Goal: Task Accomplishment & Management: Use online tool/utility

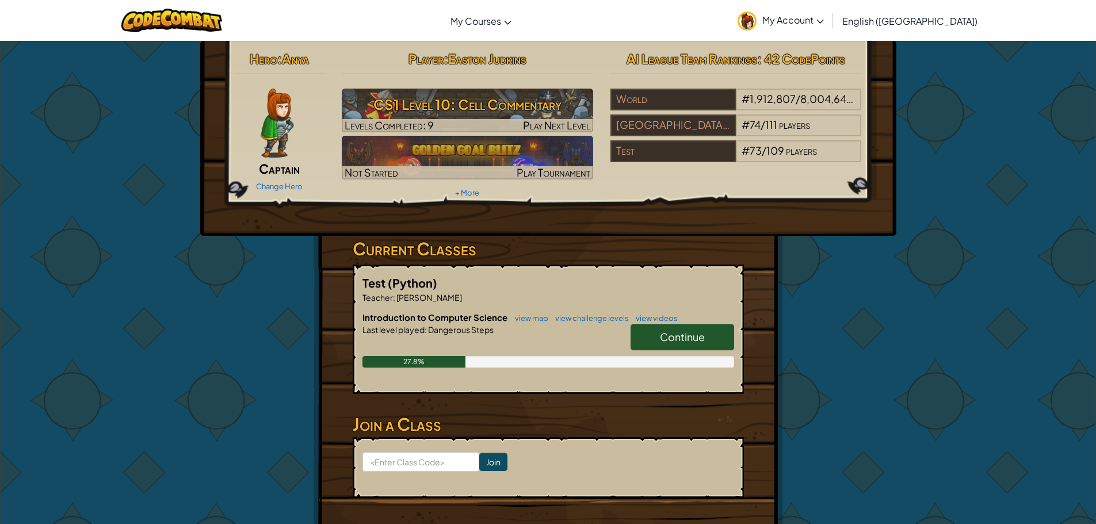
drag, startPoint x: 667, startPoint y: 331, endPoint x: 672, endPoint y: 327, distance: 6.6
click at [670, 328] on link "Continue" at bounding box center [682, 337] width 104 height 26
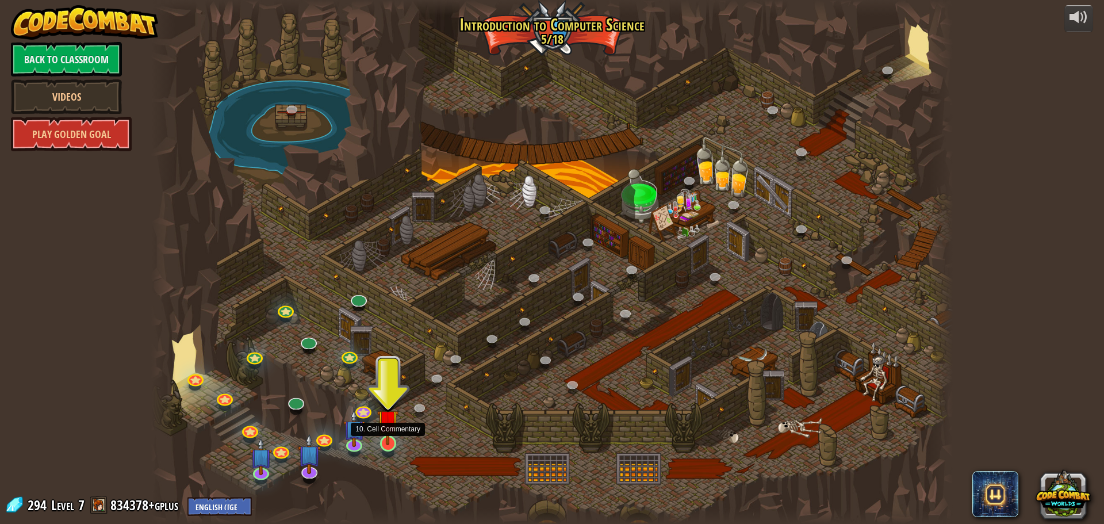
click at [384, 439] on img at bounding box center [387, 420] width 21 height 49
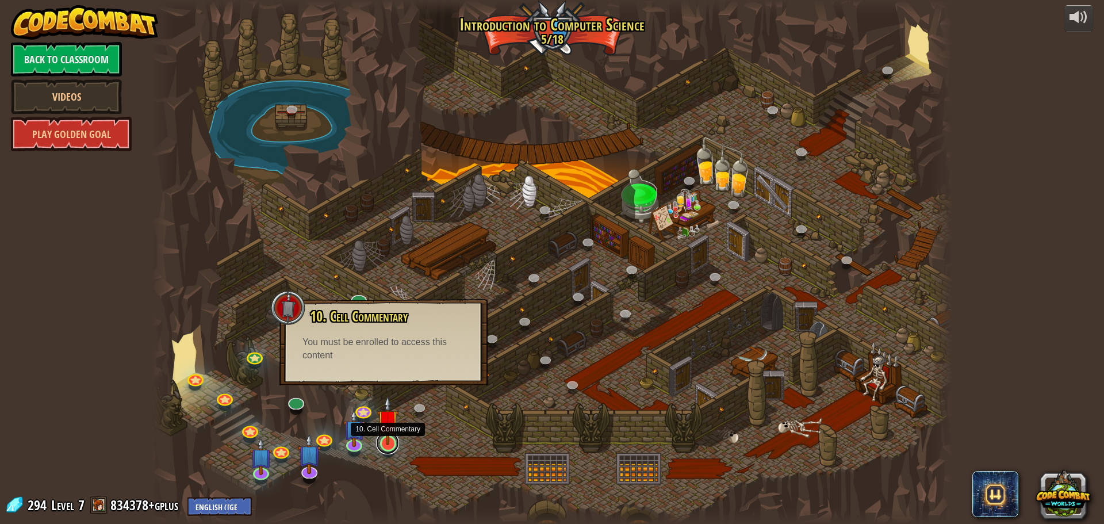
click at [390, 449] on link at bounding box center [387, 442] width 23 height 23
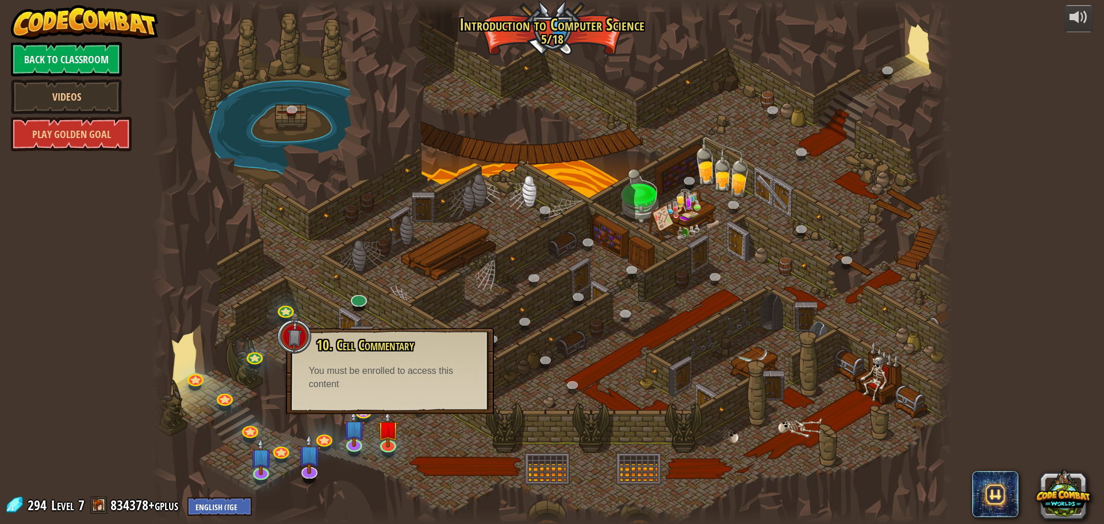
click at [884, 379] on div at bounding box center [552, 262] width 802 height 524
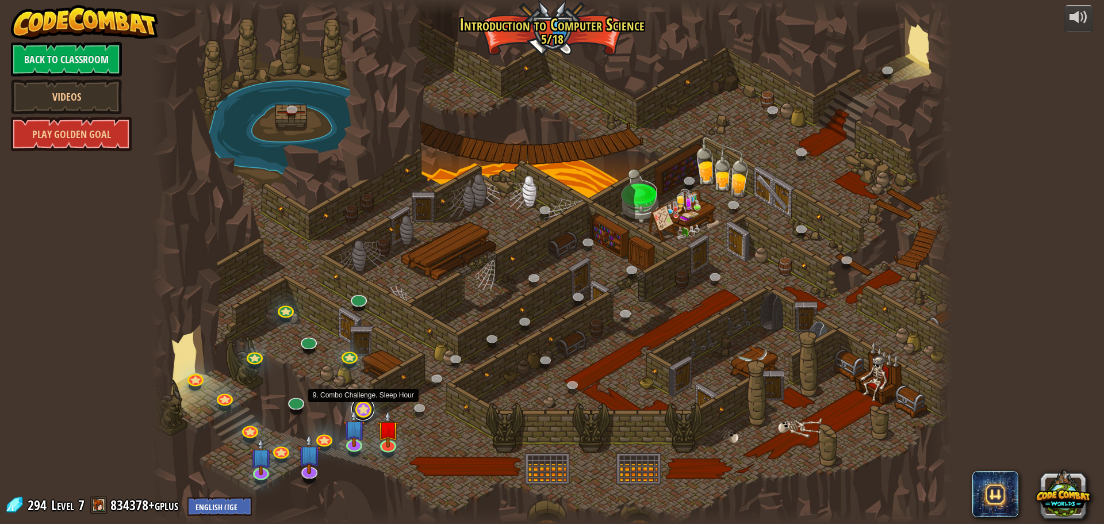
click at [366, 407] on link at bounding box center [362, 408] width 23 height 23
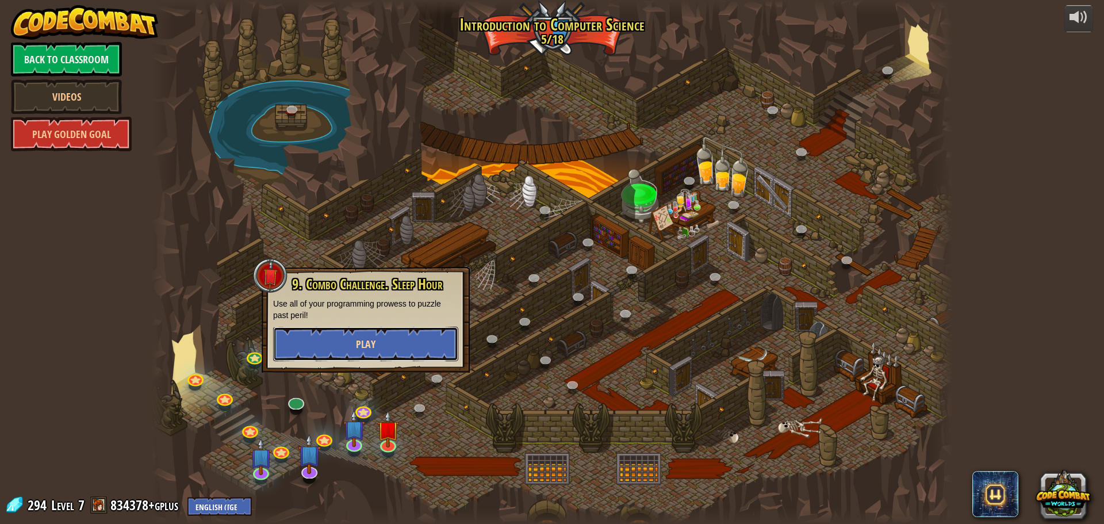
click at [389, 339] on button "Play" at bounding box center [365, 344] width 185 height 35
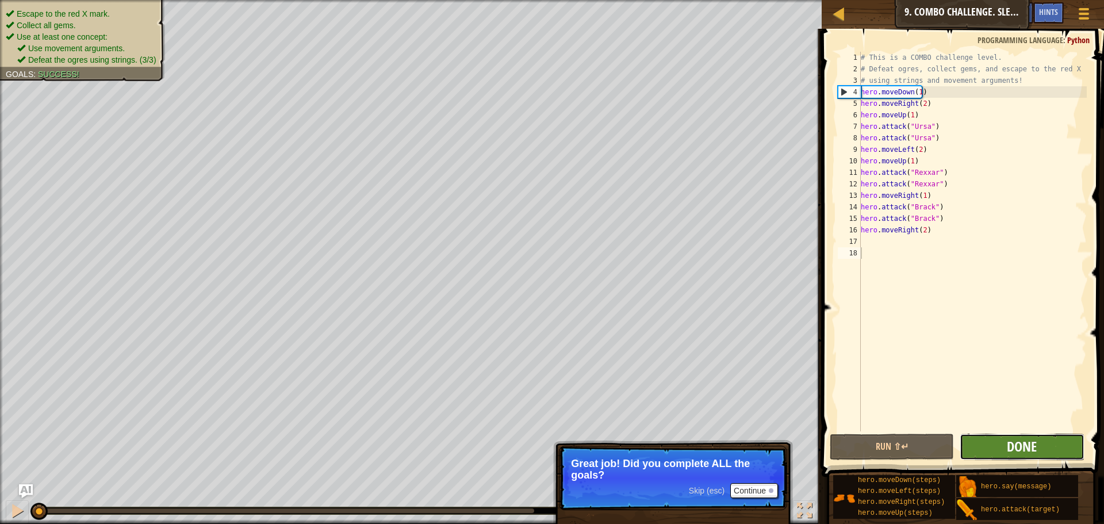
click at [1033, 438] on span "Done" at bounding box center [1022, 446] width 30 height 18
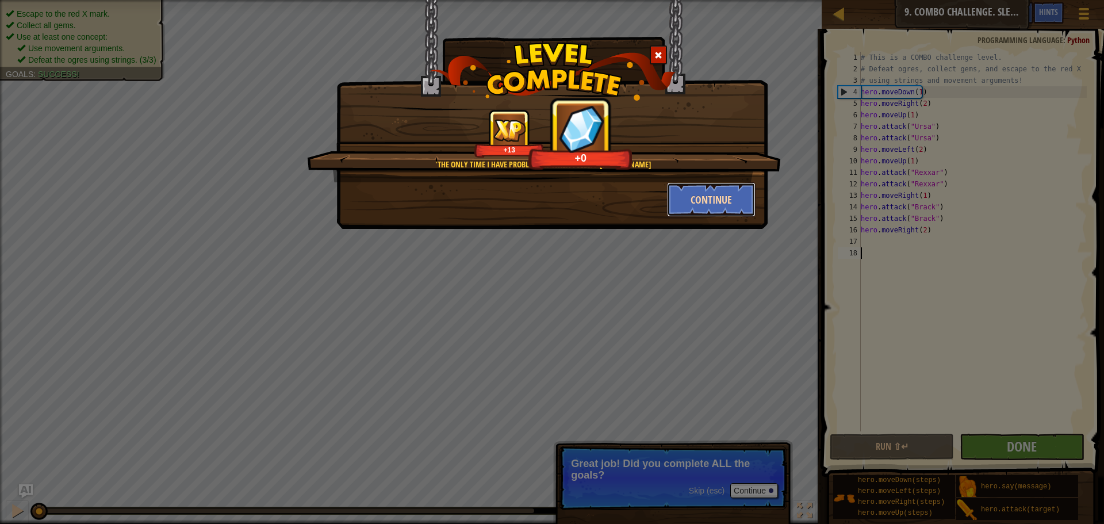
click at [719, 190] on button "Continue" at bounding box center [711, 199] width 89 height 35
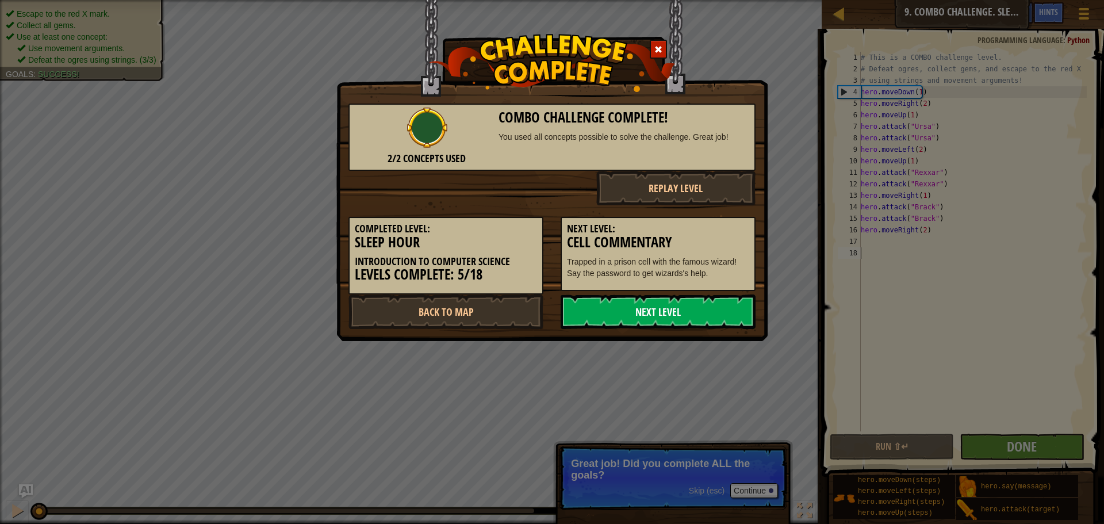
click at [709, 314] on link "Next Level" at bounding box center [658, 312] width 195 height 35
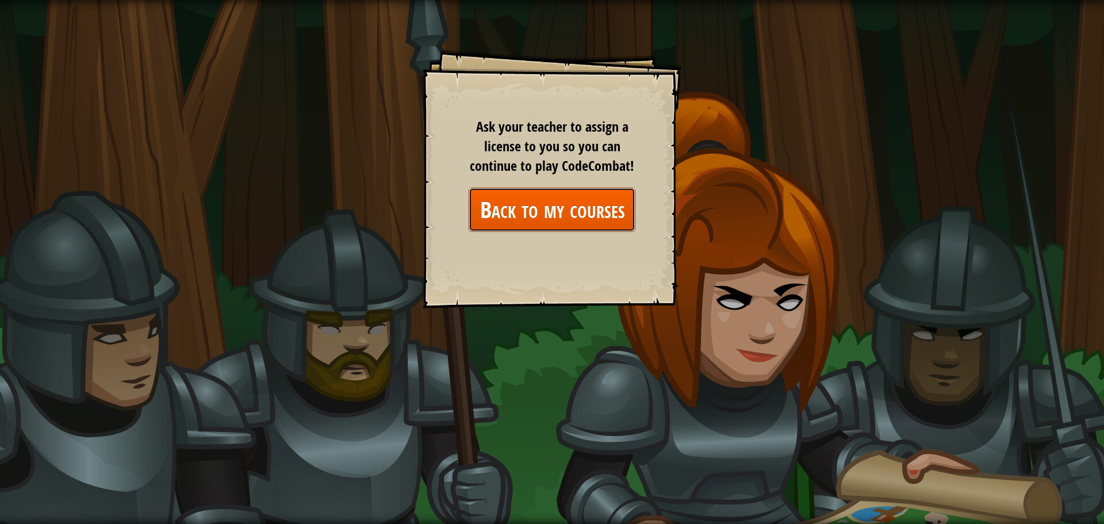
click at [530, 206] on link "Back to my courses" at bounding box center [552, 210] width 167 height 44
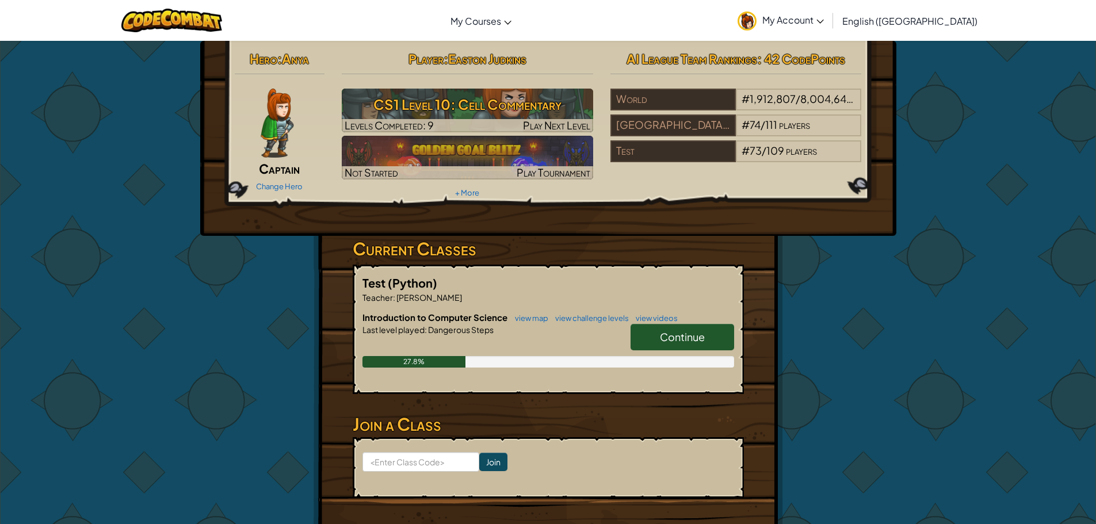
click at [714, 328] on link "Continue" at bounding box center [682, 337] width 104 height 26
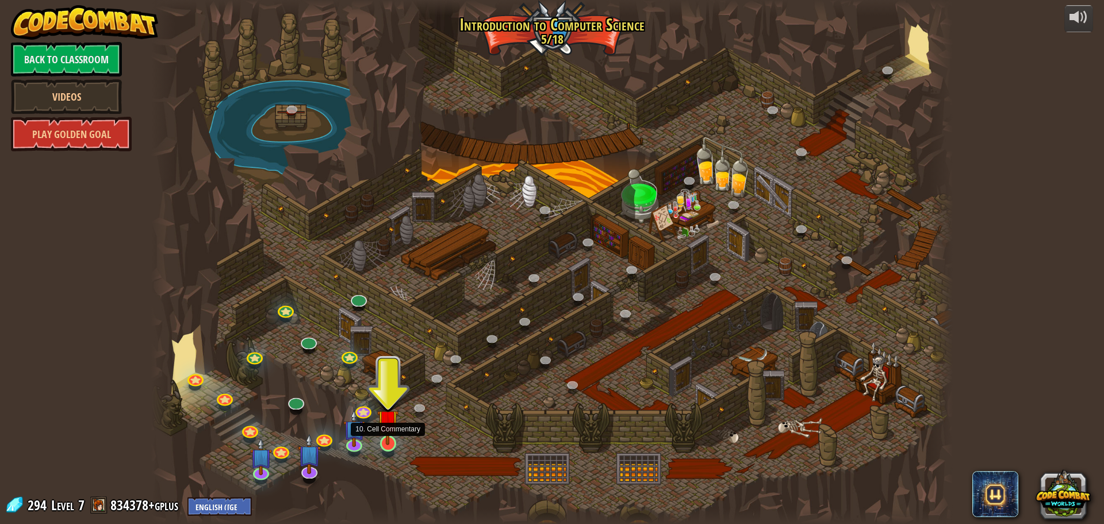
click at [391, 444] on img at bounding box center [387, 420] width 21 height 49
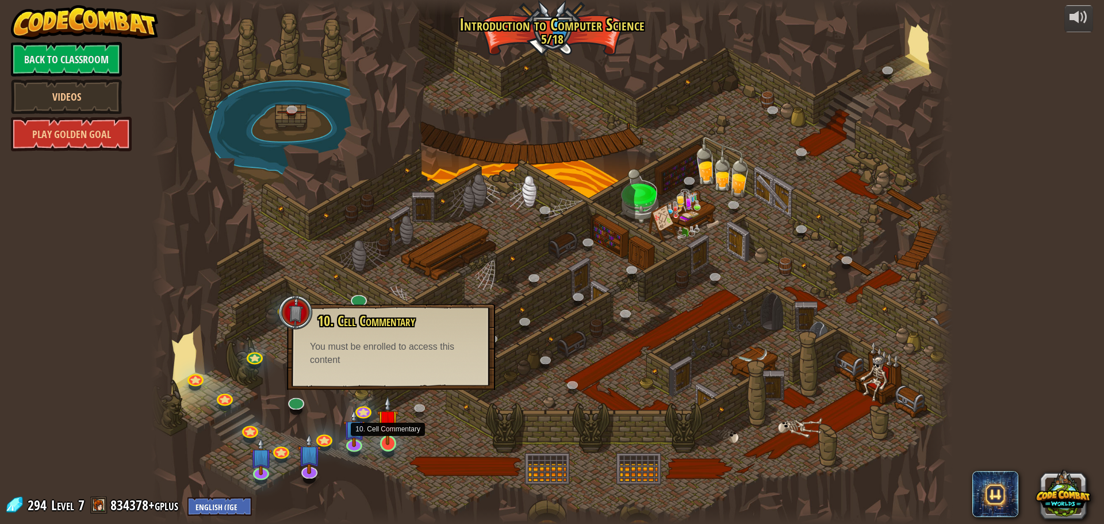
click at [390, 442] on img at bounding box center [387, 420] width 21 height 49
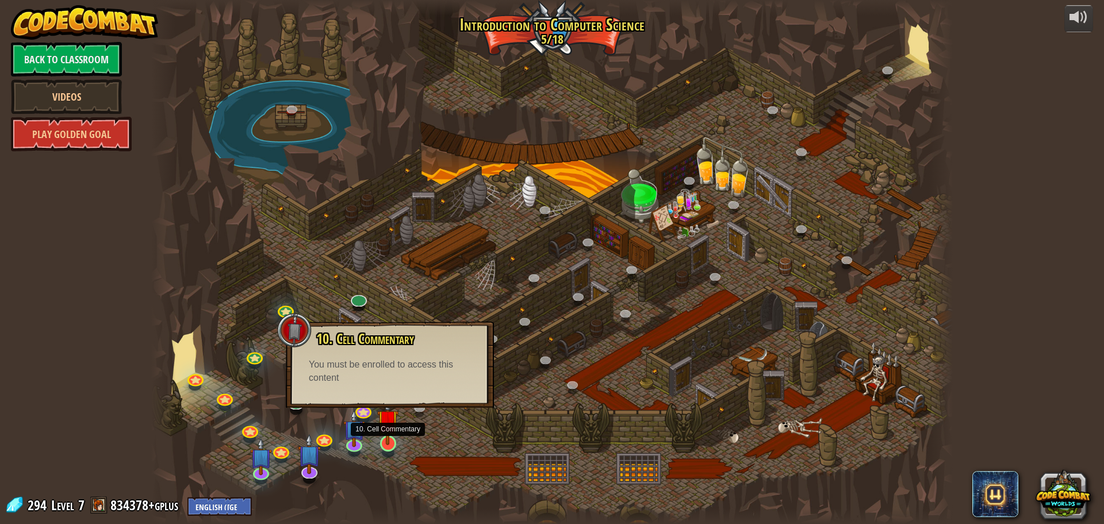
click at [390, 442] on img at bounding box center [387, 420] width 21 height 49
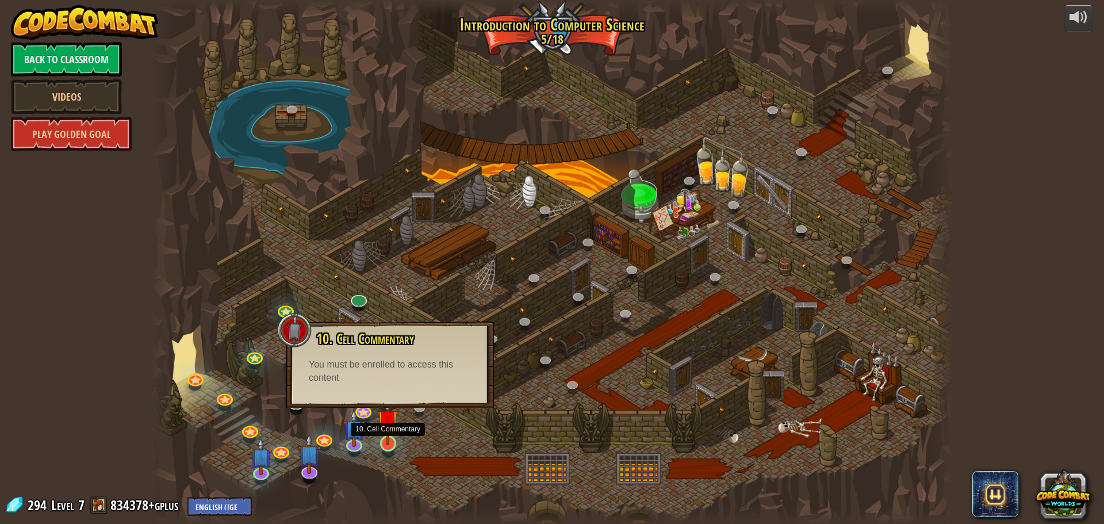
click at [390, 442] on img at bounding box center [387, 420] width 21 height 49
click at [385, 442] on img at bounding box center [387, 420] width 21 height 49
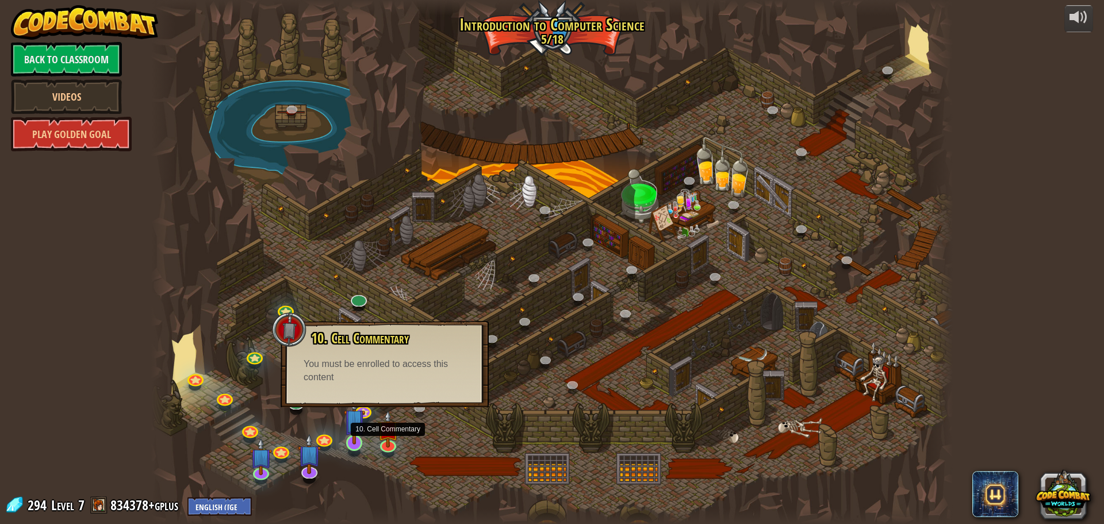
drag, startPoint x: 385, startPoint y: 442, endPoint x: 361, endPoint y: 436, distance: 24.3
click at [363, 437] on div "25. Kithgard Gates (Locked) Escape the Kithgard dungeons, and don't let the gua…" at bounding box center [552, 262] width 802 height 524
click at [393, 444] on img at bounding box center [387, 420] width 21 height 49
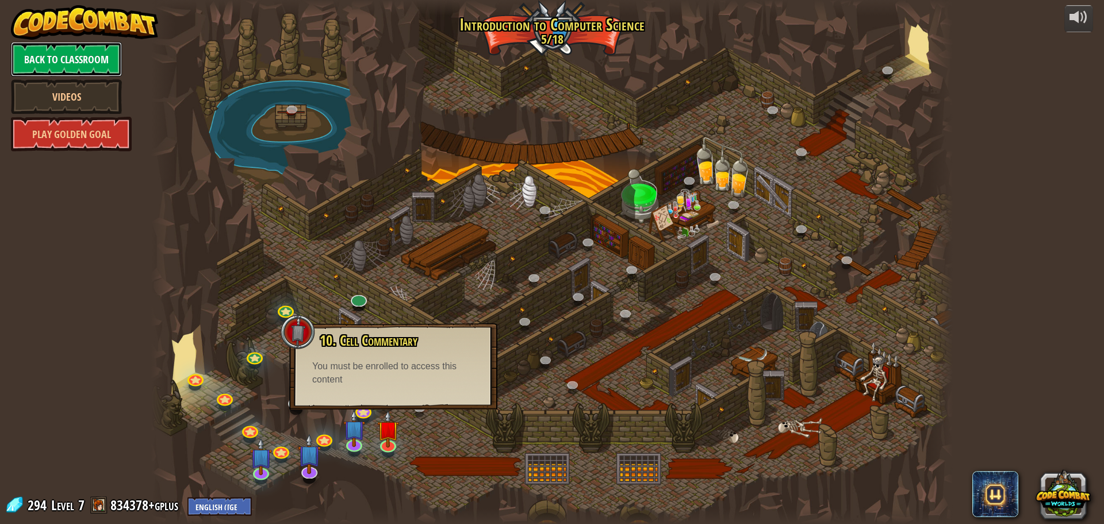
click at [101, 56] on link "Back to Classroom" at bounding box center [66, 59] width 111 height 35
